Goal: Information Seeking & Learning: Learn about a topic

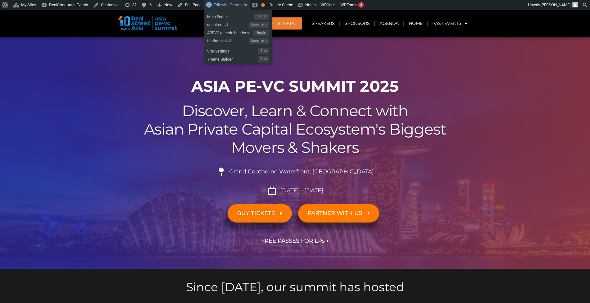
click at [230, 3] on span "Edit with Elementor" at bounding box center [231, 4] width 34 height 5
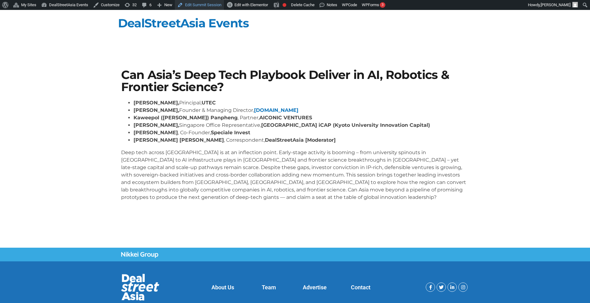
click at [196, 2] on link "Edit Summit Session" at bounding box center [199, 5] width 49 height 10
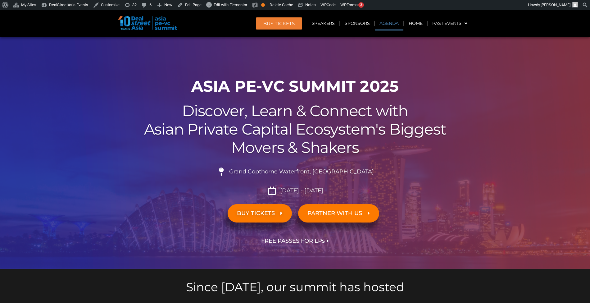
click at [393, 20] on link "Agenda" at bounding box center [389, 23] width 29 height 14
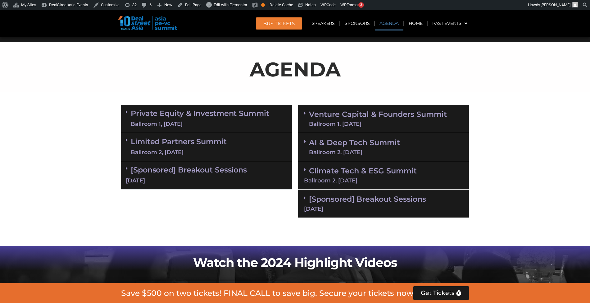
scroll to position [331, 0]
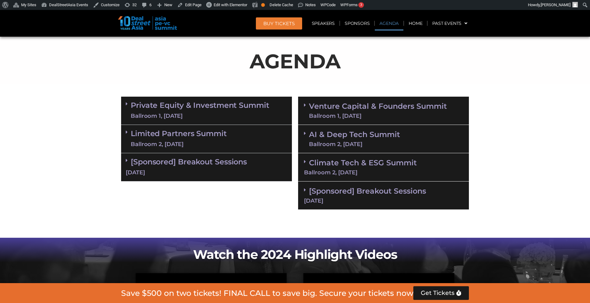
click at [370, 144] on div "Ballroom 2, [DATE]" at bounding box center [354, 144] width 91 height 6
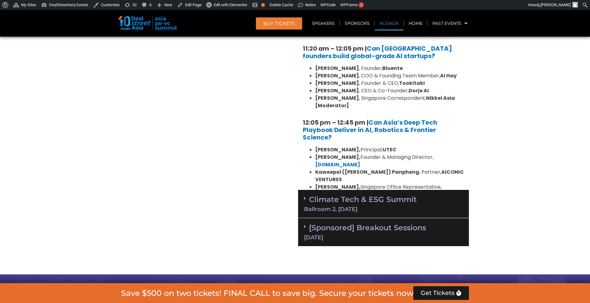
scroll to position [567, 0]
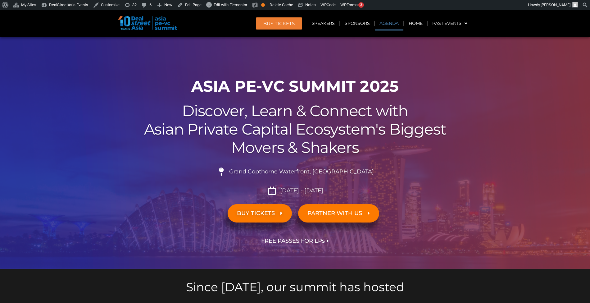
click at [390, 27] on link "Agenda" at bounding box center [389, 23] width 29 height 14
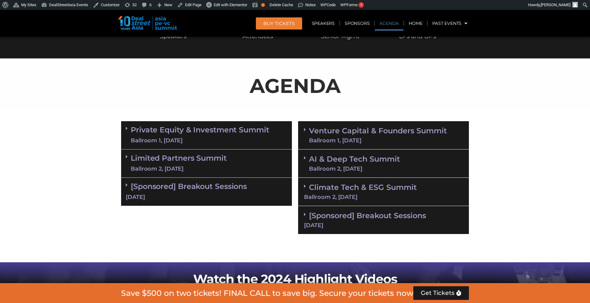
scroll to position [331, 0]
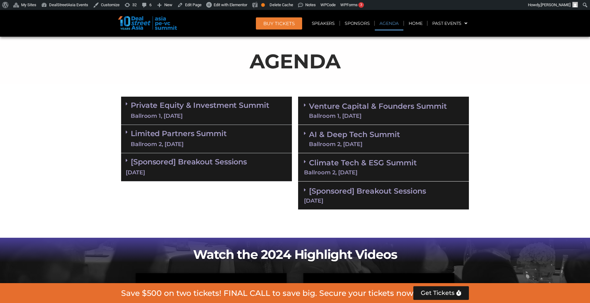
click at [370, 107] on link "Venture Capital & Founders​ Summit Ballroom 1, 11 Sept" at bounding box center [378, 111] width 138 height 16
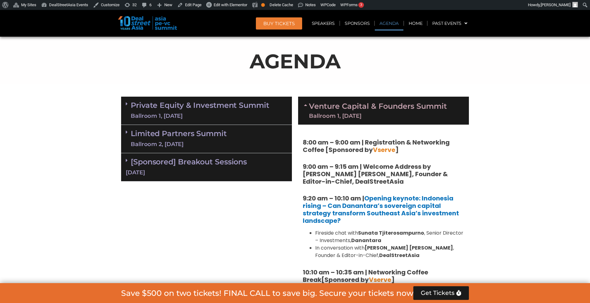
click at [370, 107] on link "Venture Capital & Founders​ Summit Ballroom 1, 11 Sept" at bounding box center [378, 111] width 138 height 16
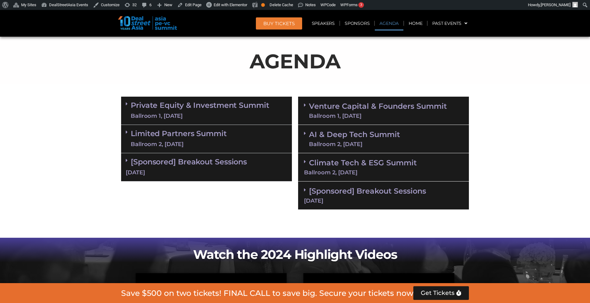
click at [371, 134] on link "AI & Deep Tech Summit Ballroom 2, [DATE]" at bounding box center [354, 139] width 91 height 16
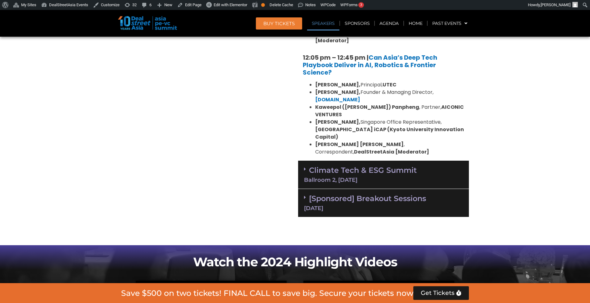
scroll to position [622, 0]
